Goal: Transaction & Acquisition: Purchase product/service

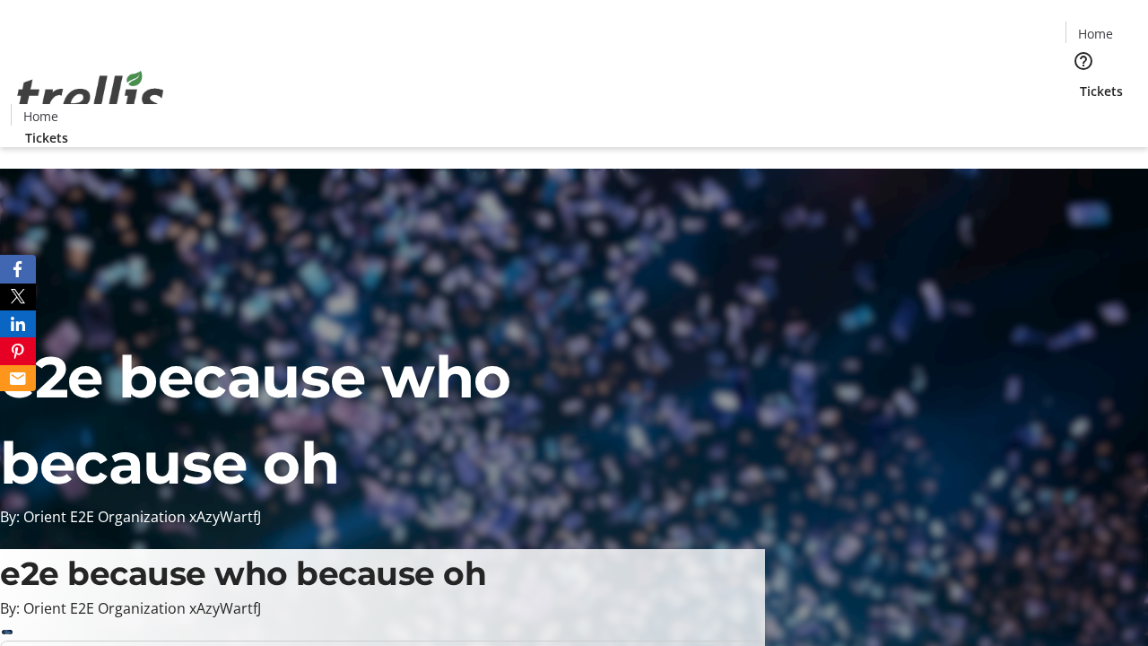
click at [1080, 82] on span "Tickets" at bounding box center [1101, 91] width 43 height 19
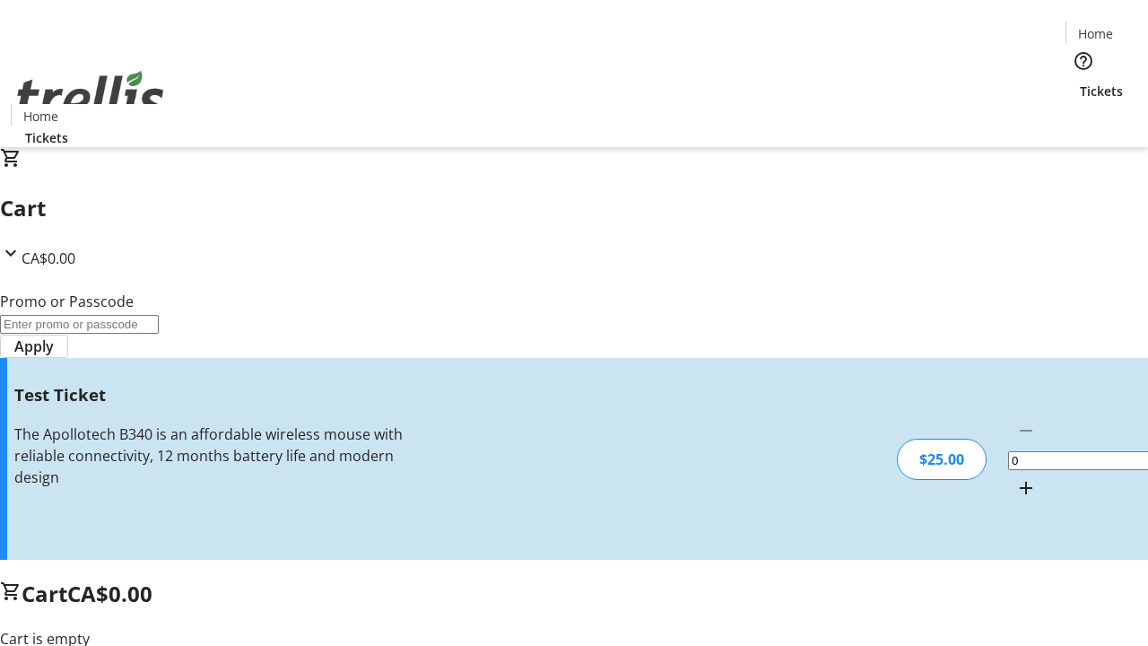
click at [1015, 477] on mat-icon "Increment by one" at bounding box center [1026, 488] width 22 height 22
type input "1"
